Goal: Task Accomplishment & Management: Use online tool/utility

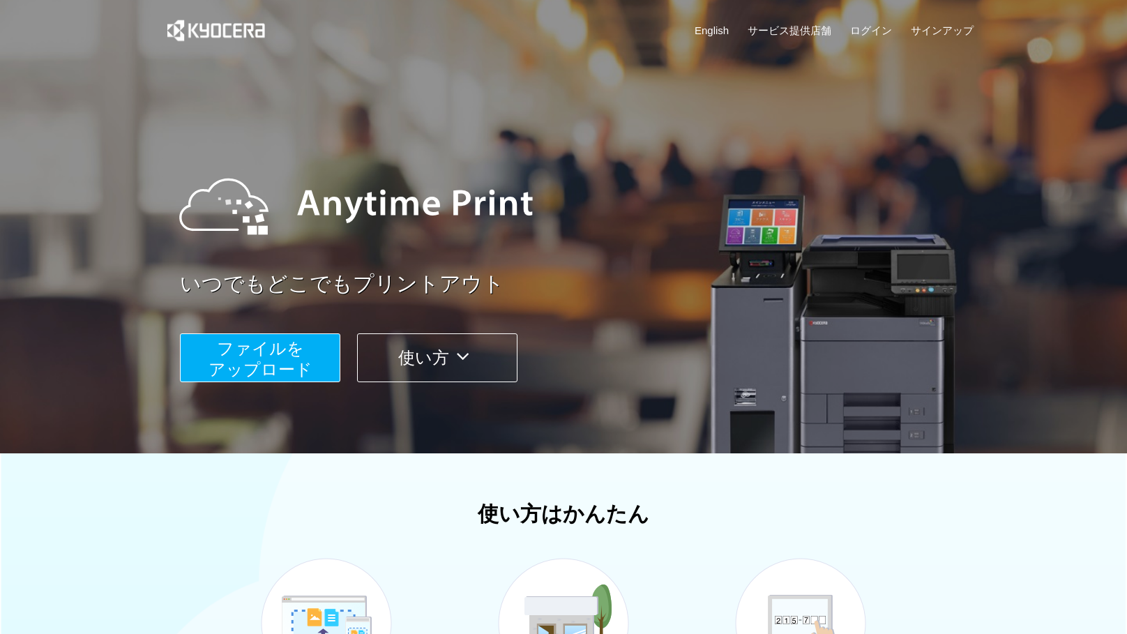
click at [310, 345] on button "ファイルを ​​アップロード" at bounding box center [260, 357] width 160 height 49
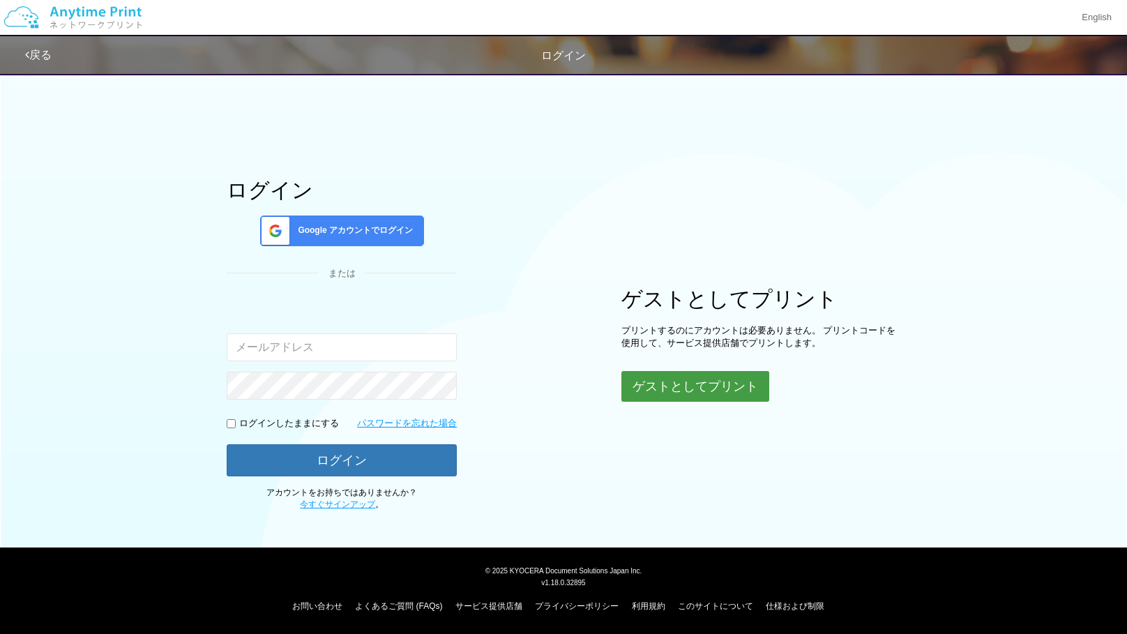
click at [680, 369] on div "ゲストとしてプリント プリントするのにアカウントは必要ありません。 プリントコードを使用して、サービス提供店舗でプリントします。 ゲストとしてプリント" at bounding box center [760, 344] width 279 height 114
click at [663, 386] on button "ゲストとしてプリント" at bounding box center [695, 386] width 148 height 31
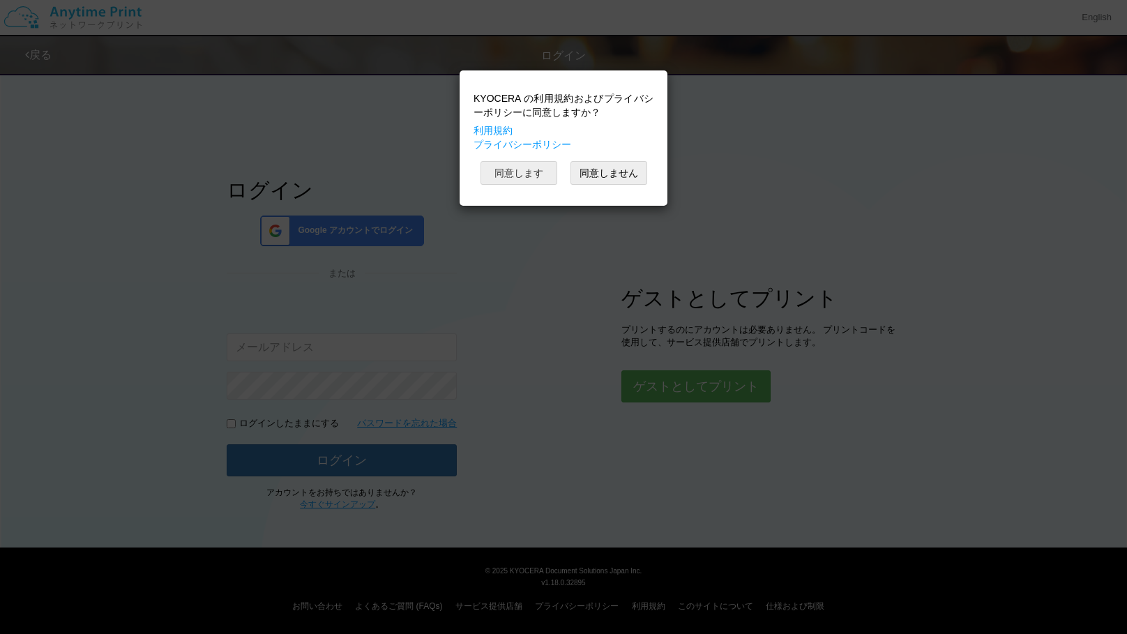
click at [543, 178] on button "同意します" at bounding box center [518, 173] width 77 height 24
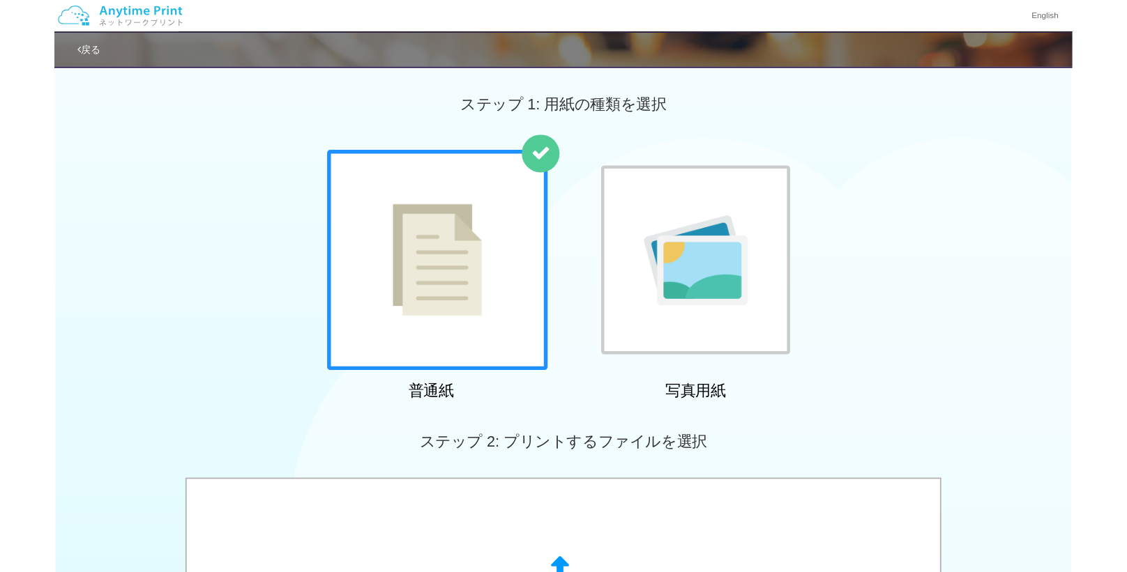
scroll to position [426, 0]
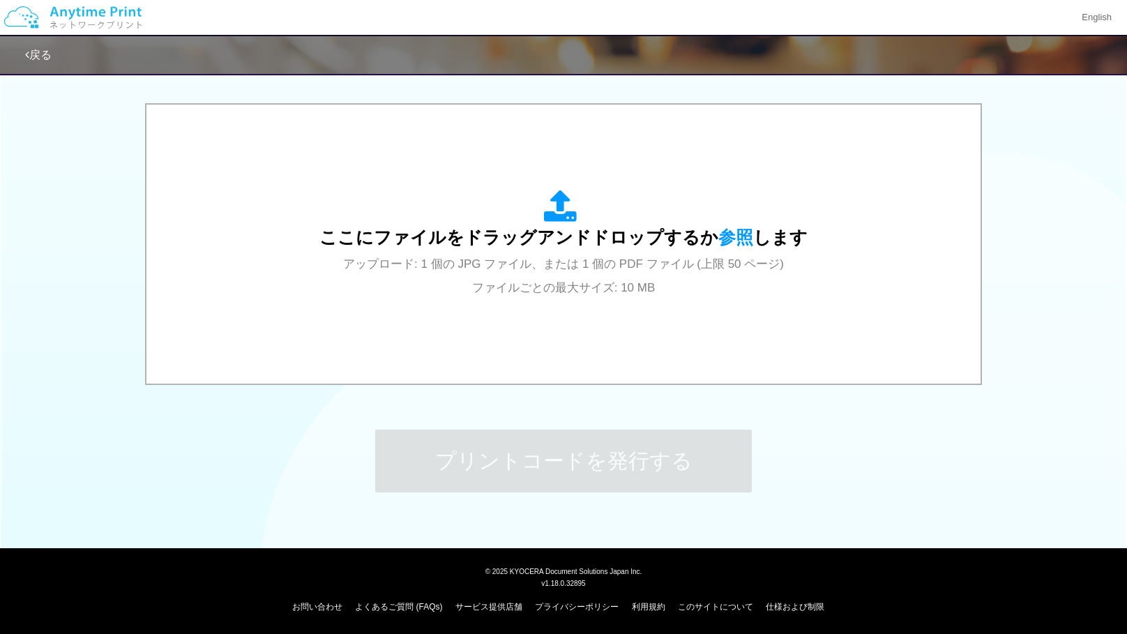
click at [512, 337] on div "ここにファイルをドラッグアンドドロップするか 参照 します アップロード: 1 個の JPG ファイル、または 1 個の PDF ファイル (上限 50 ペー…" at bounding box center [563, 244] width 806 height 251
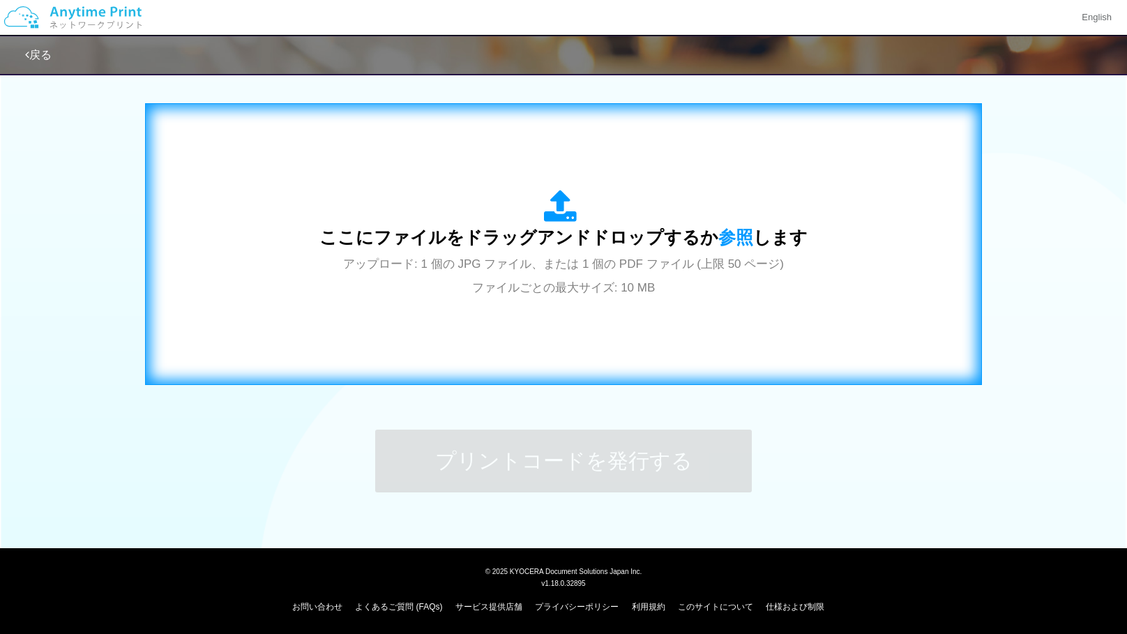
click at [630, 279] on div "ここにファイルをドラッグアンドドロップするか 参照 します アップロード: 1 個の JPG ファイル、または 1 個の PDF ファイル (上限 50 ペー…" at bounding box center [563, 244] width 488 height 109
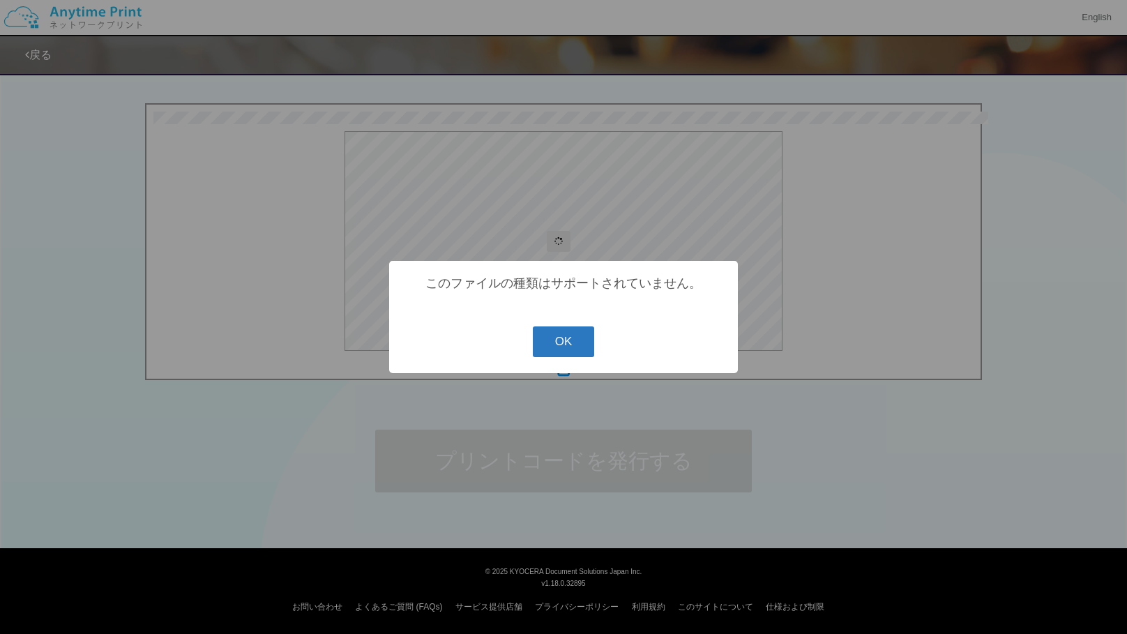
click at [563, 345] on button "OK" at bounding box center [564, 341] width 62 height 31
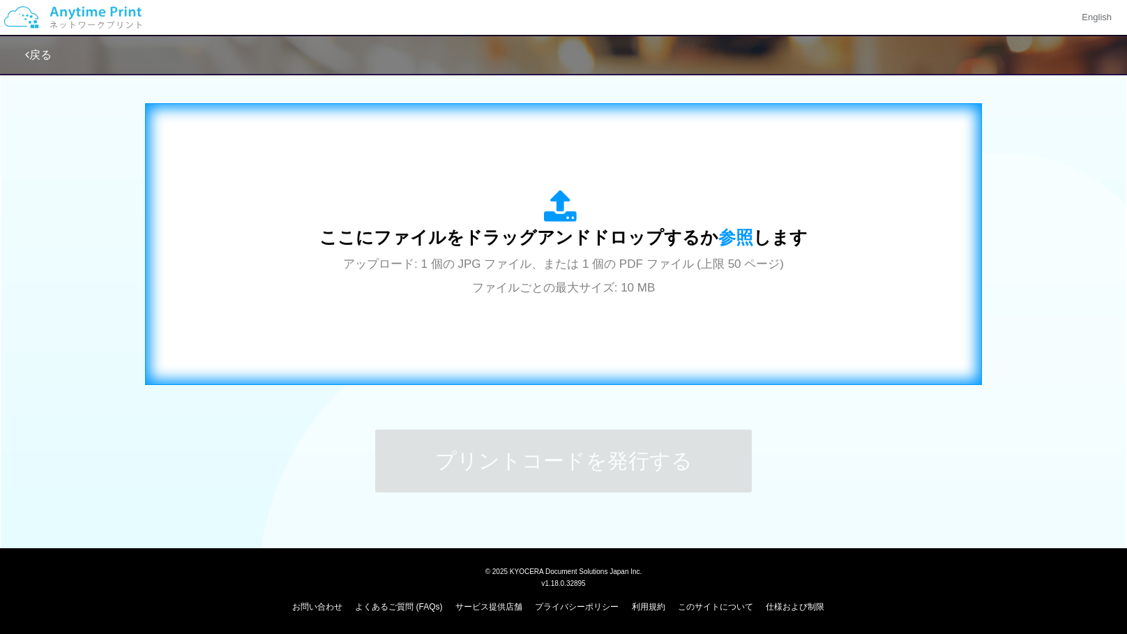
click at [719, 141] on div "ここにファイルをドラッグアンドドロップするか 参照 します アップロード: 1 個の JPG ファイル、または 1 個の PDF ファイル (上限 50 ペー…" at bounding box center [563, 244] width 807 height 252
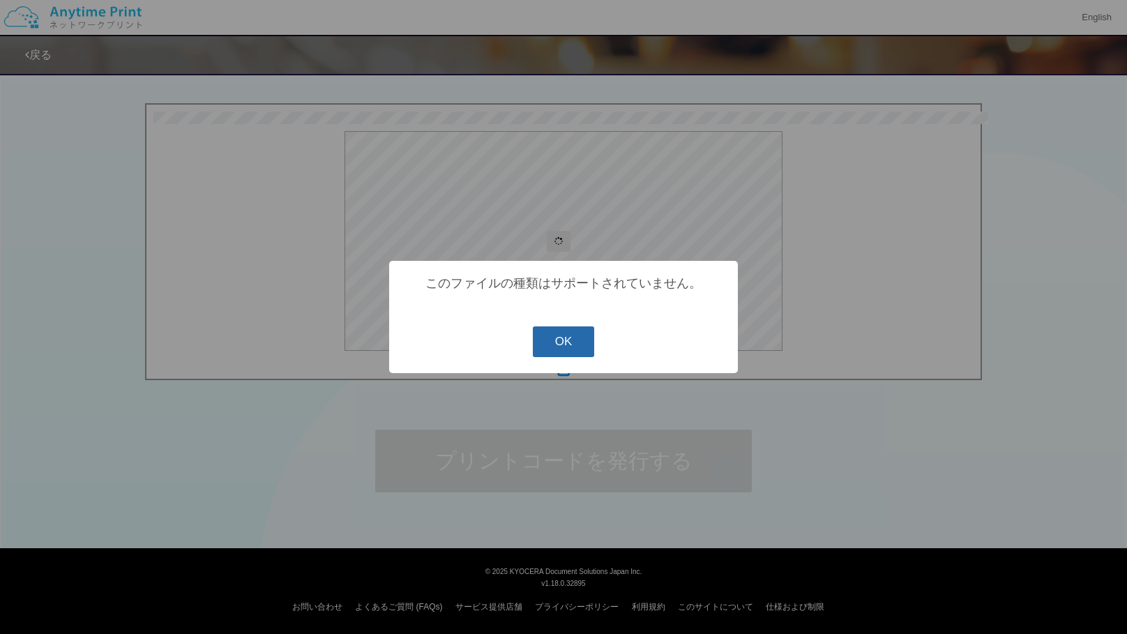
click at [561, 335] on button "OK" at bounding box center [564, 341] width 62 height 31
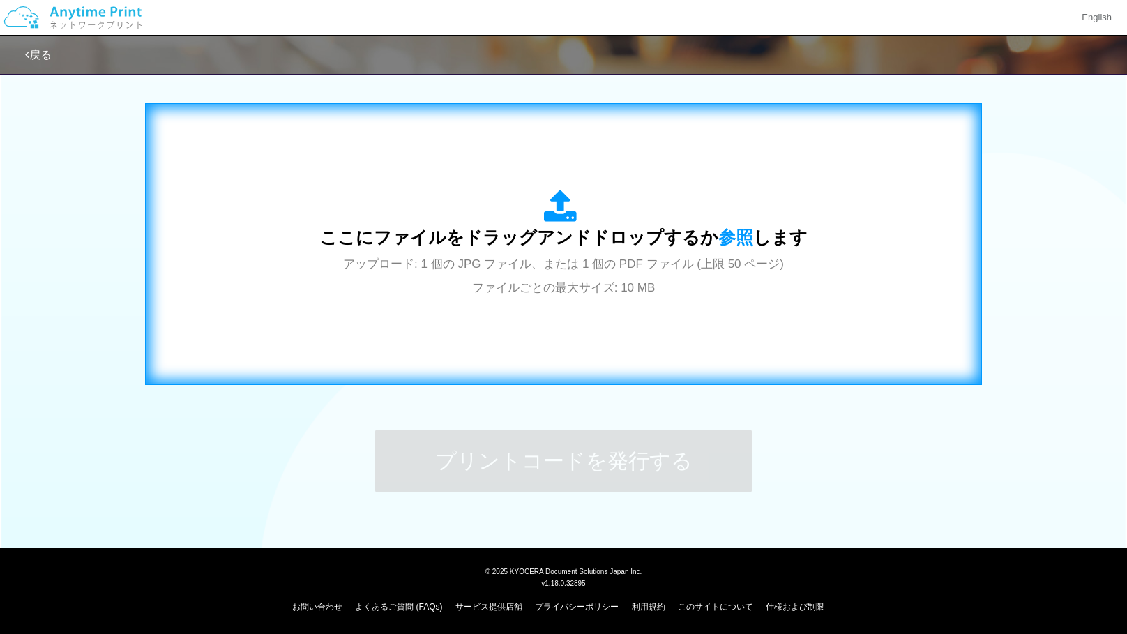
click at [271, 312] on div "ここにファイルをドラッグアンドドロップするか 参照 します アップロード: 1 個の JPG ファイル、または 1 個の PDF ファイル (上限 50 ペー…" at bounding box center [563, 244] width 807 height 252
click at [441, 324] on div "ここにファイルをドラッグアンドドロップするか 参照 します アップロード: 1 個の JPG ファイル、または 1 個の PDF ファイル (上限 50 ペー…" at bounding box center [563, 244] width 807 height 252
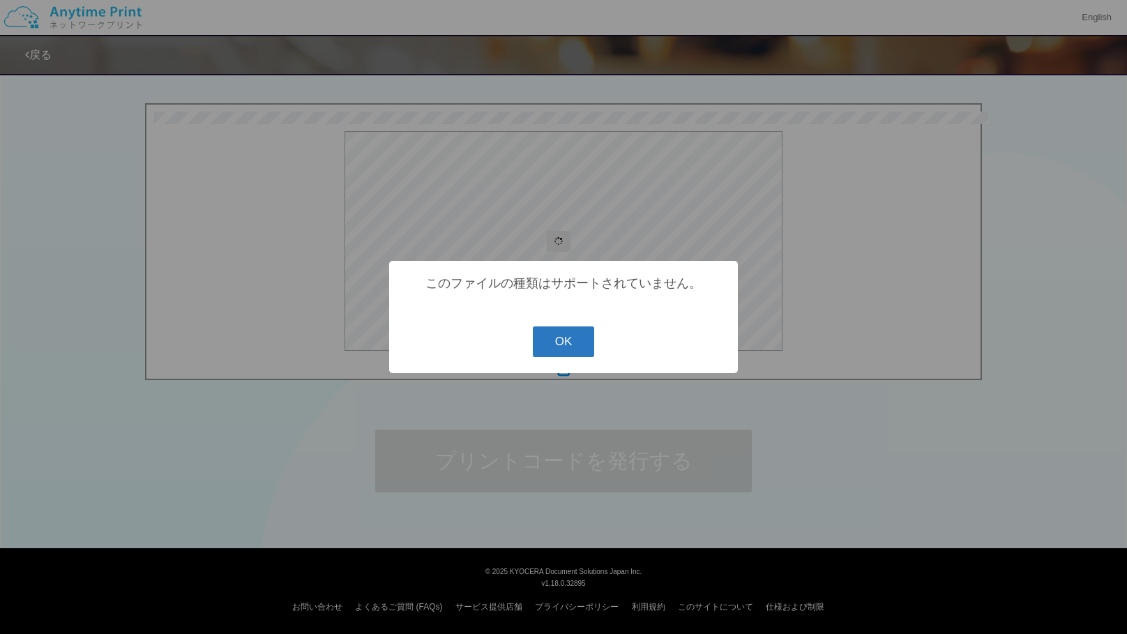
click at [560, 342] on button "OK" at bounding box center [564, 341] width 62 height 31
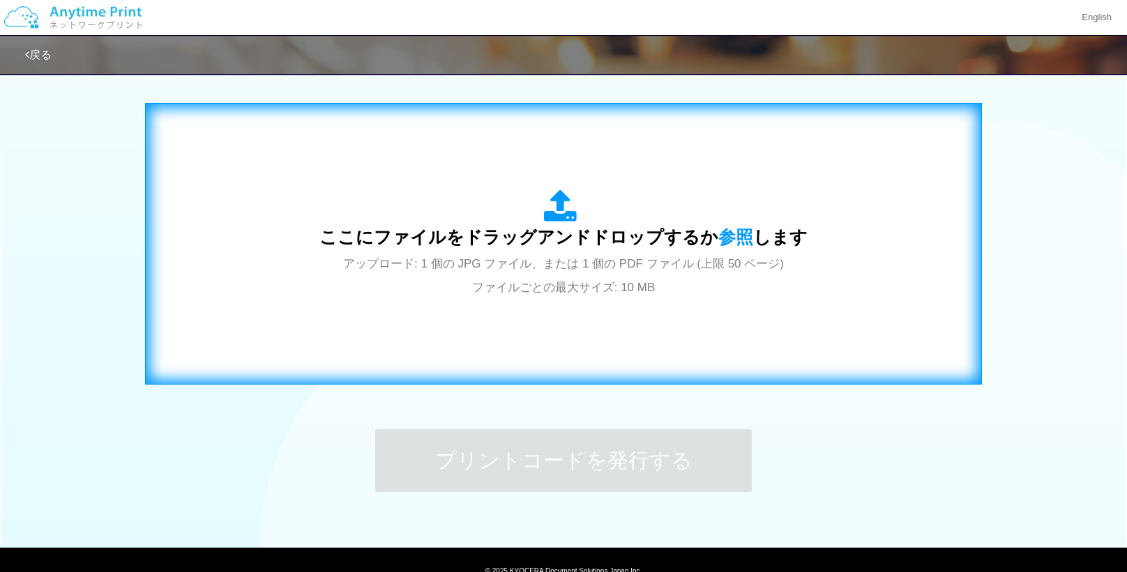
click at [755, 303] on div "ここにファイルをドラッグアンドドロップするか 参照 します アップロード: 1 個の JPG ファイル、または 1 個の PDF ファイル (上限 50 ペー…" at bounding box center [563, 244] width 807 height 252
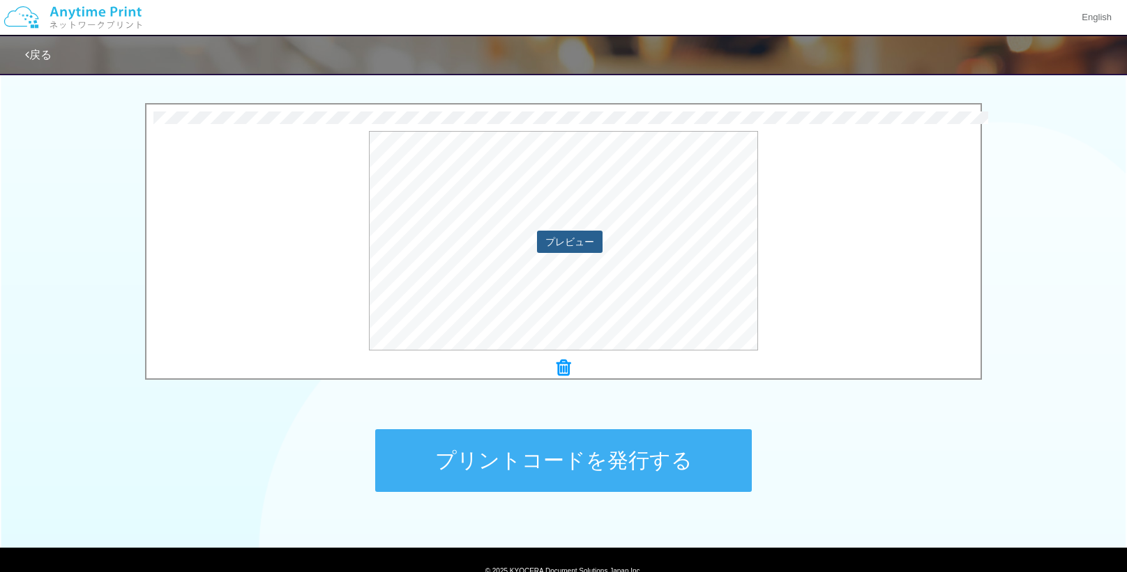
click at [584, 242] on button "プレビュー" at bounding box center [570, 242] width 66 height 22
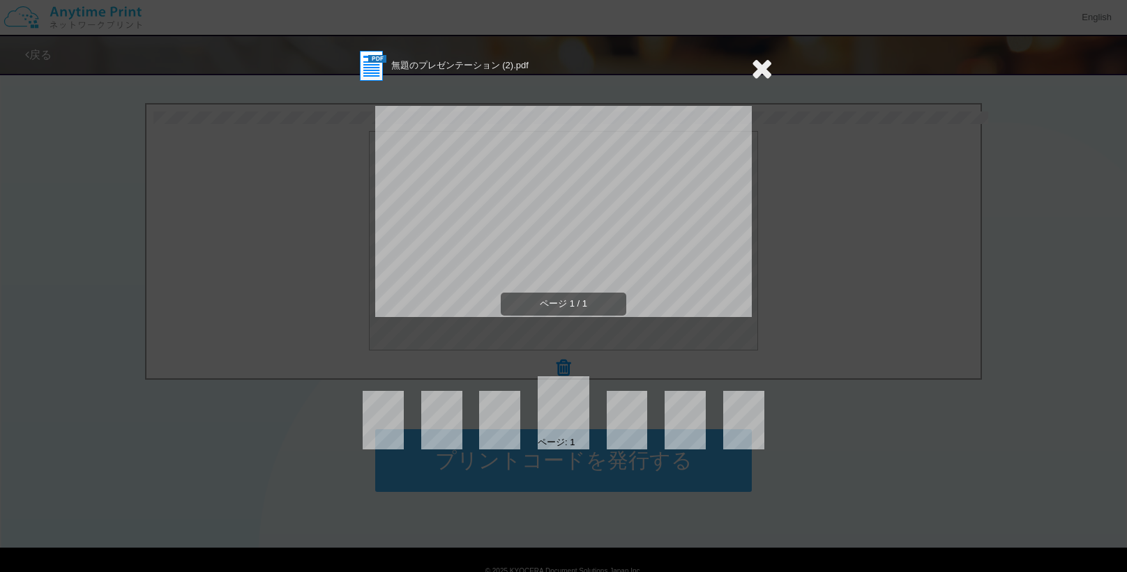
click at [765, 58] on icon at bounding box center [762, 68] width 22 height 28
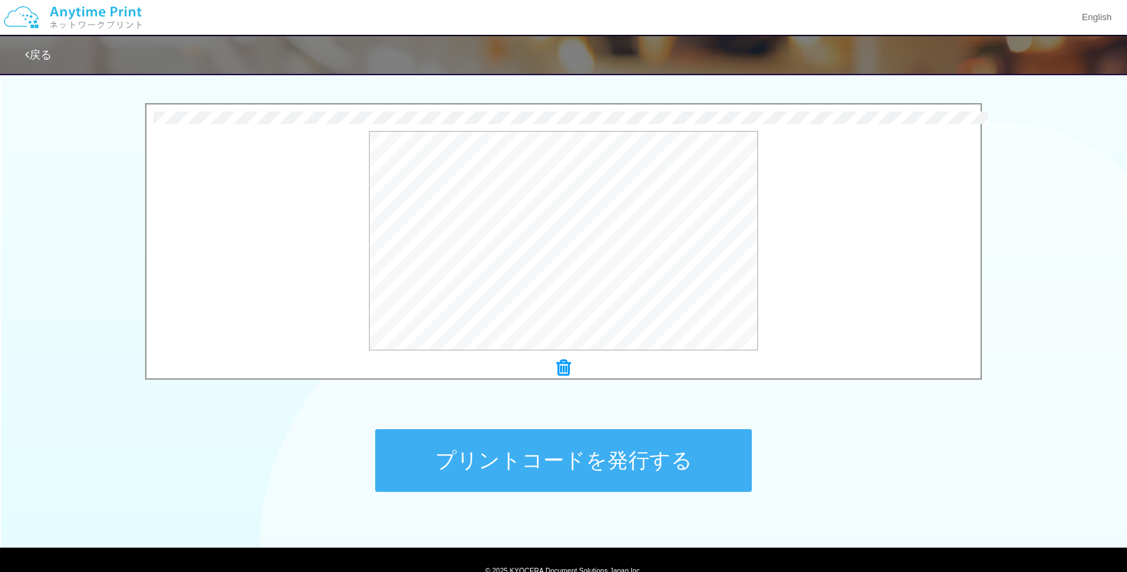
click at [678, 460] on button "プリントコードを発行する" at bounding box center [563, 460] width 376 height 63
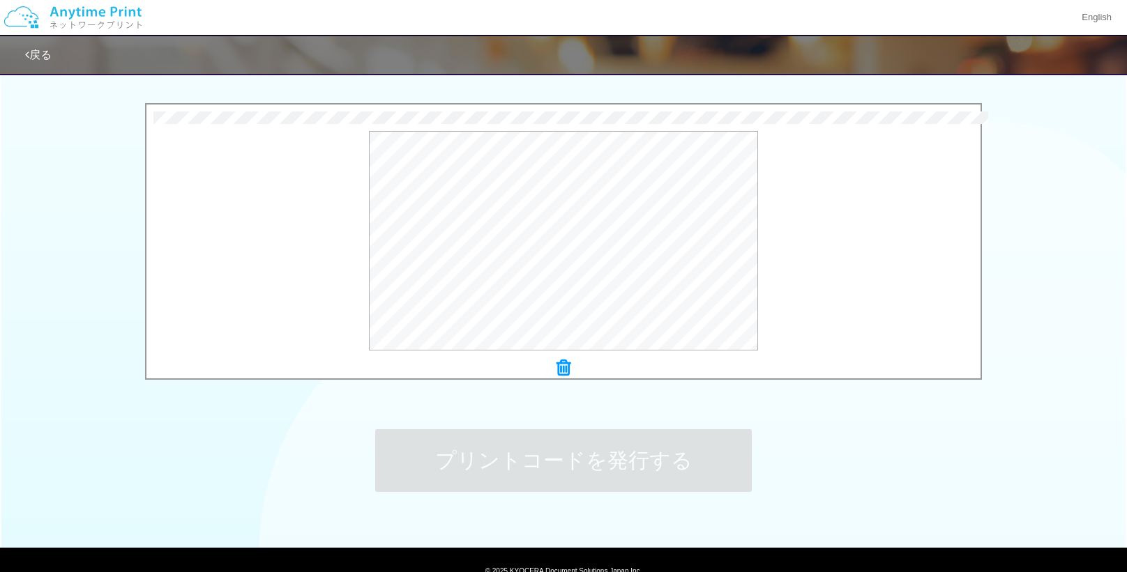
scroll to position [0, 0]
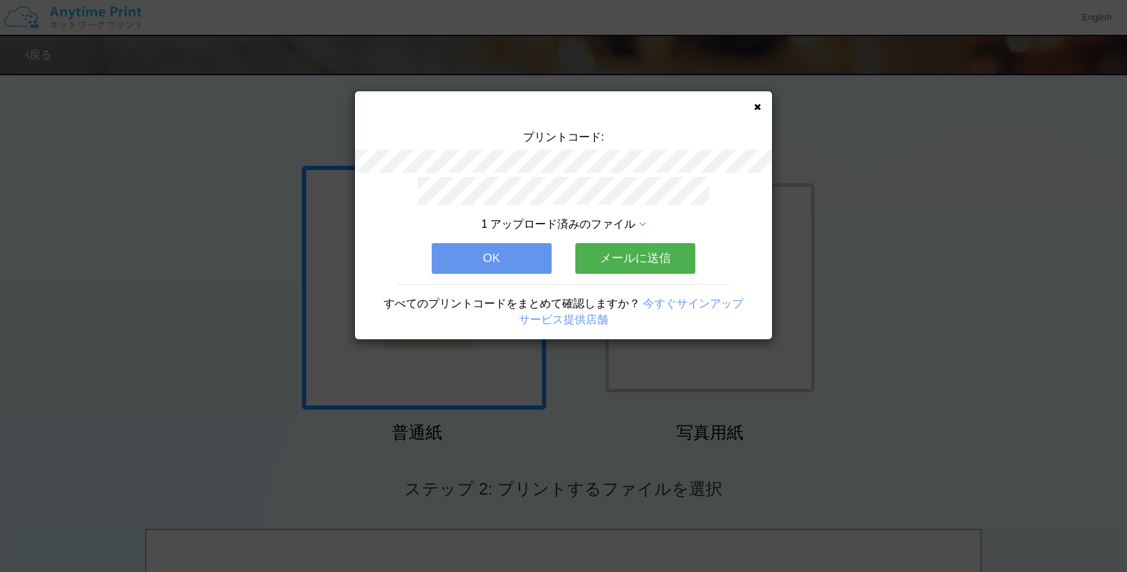
click at [525, 264] on button "OK" at bounding box center [492, 258] width 120 height 31
